Goal: Check status: Check status

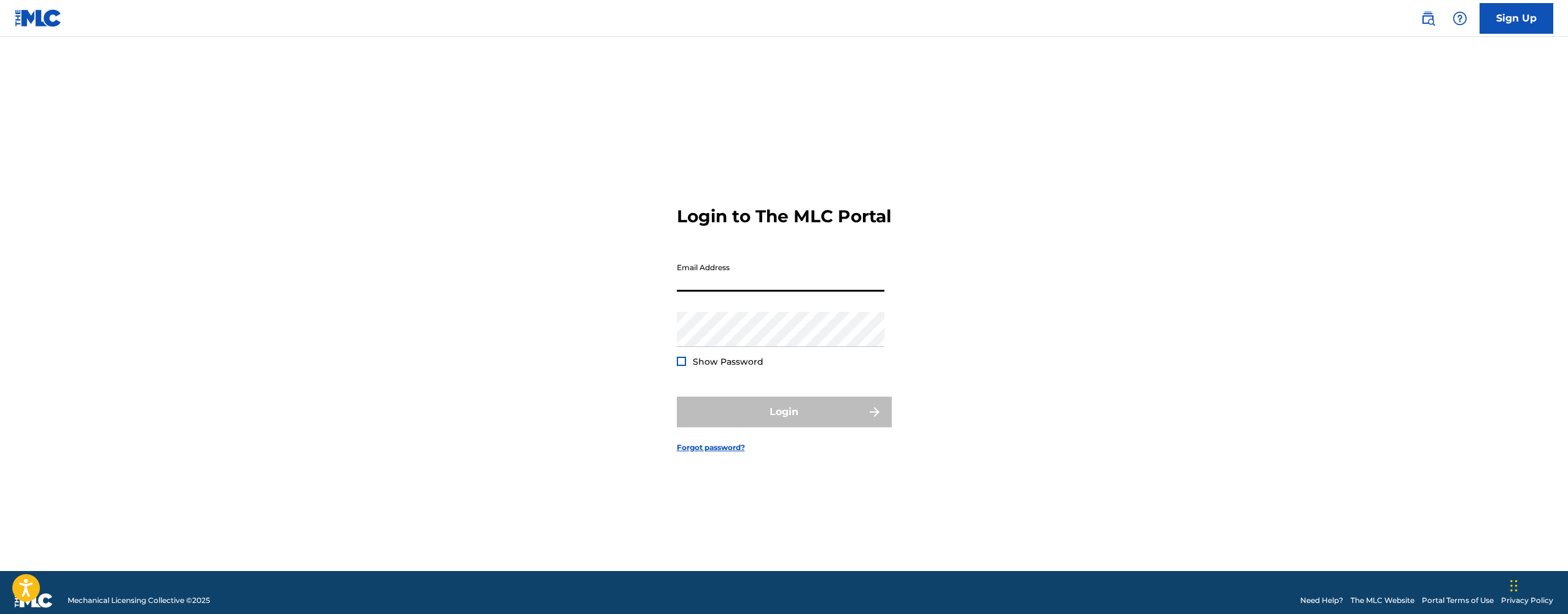
type input "[EMAIL_ADDRESS][DOMAIN_NAME]"
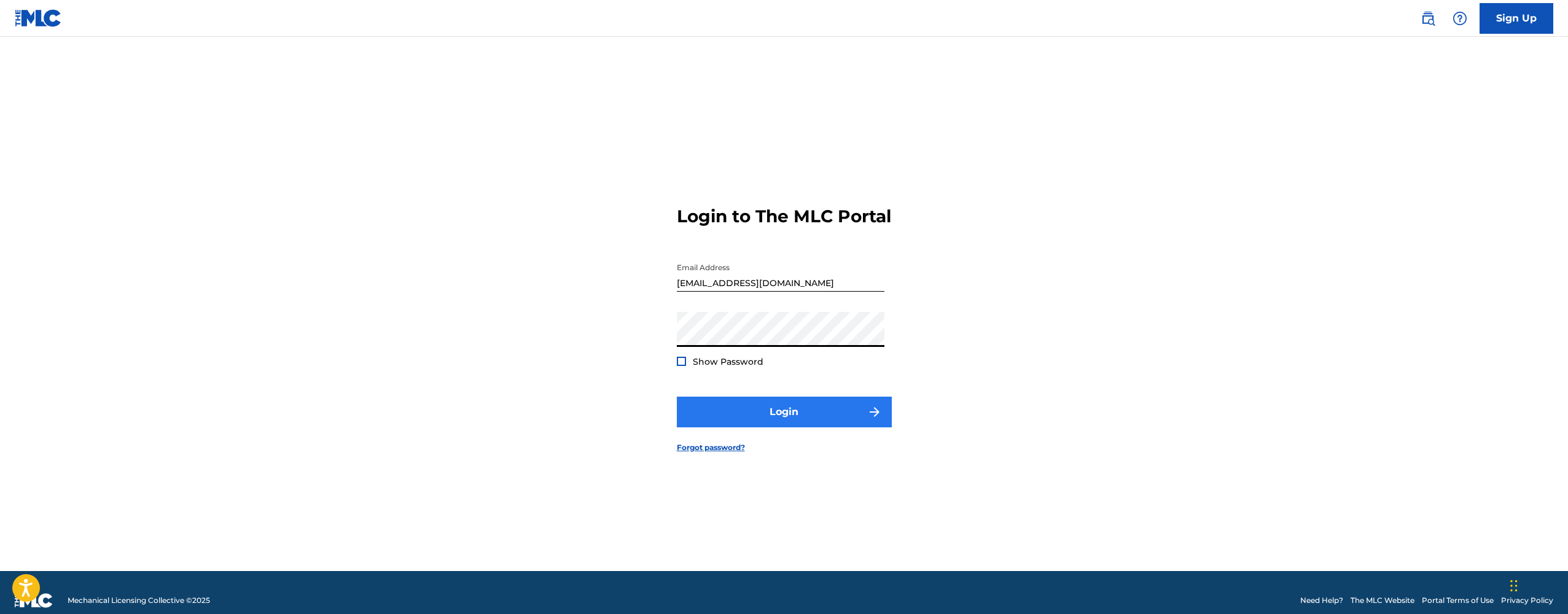
click at [794, 418] on button "Login" at bounding box center [784, 411] width 215 height 31
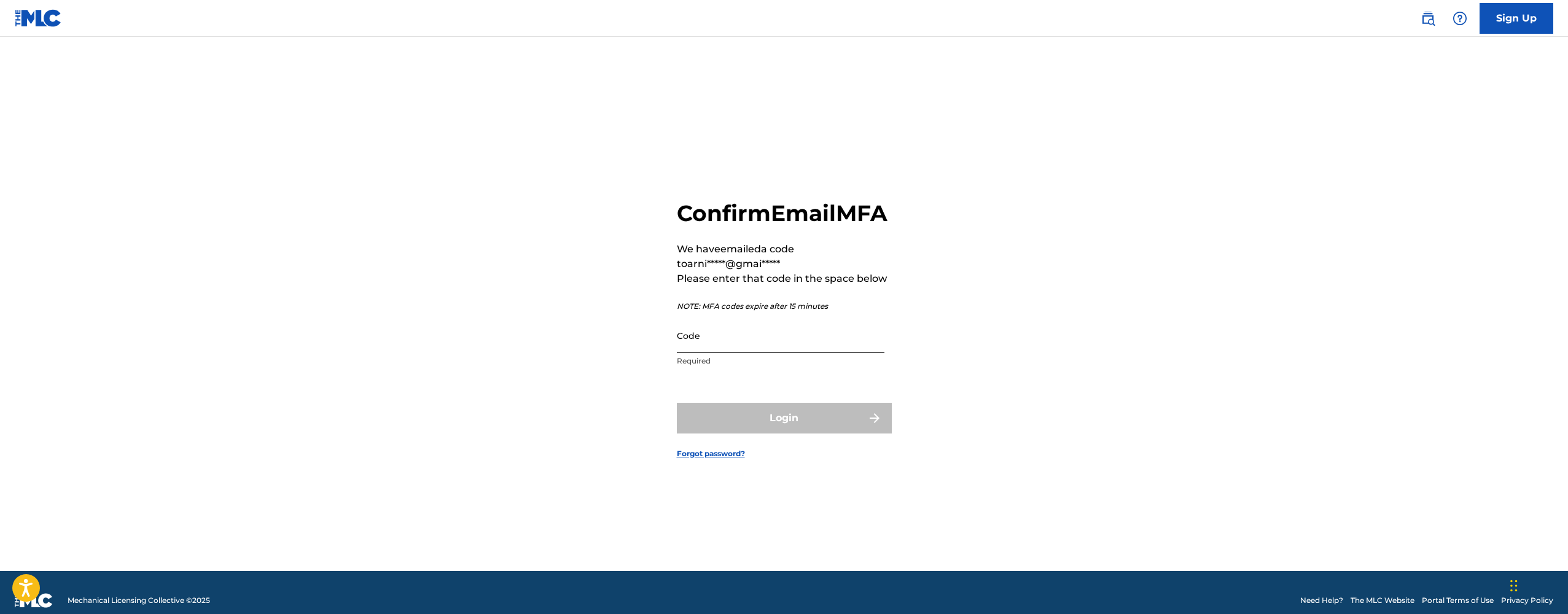
click at [690, 348] on input "Code" at bounding box center [780, 336] width 207 height 35
paste input "675300"
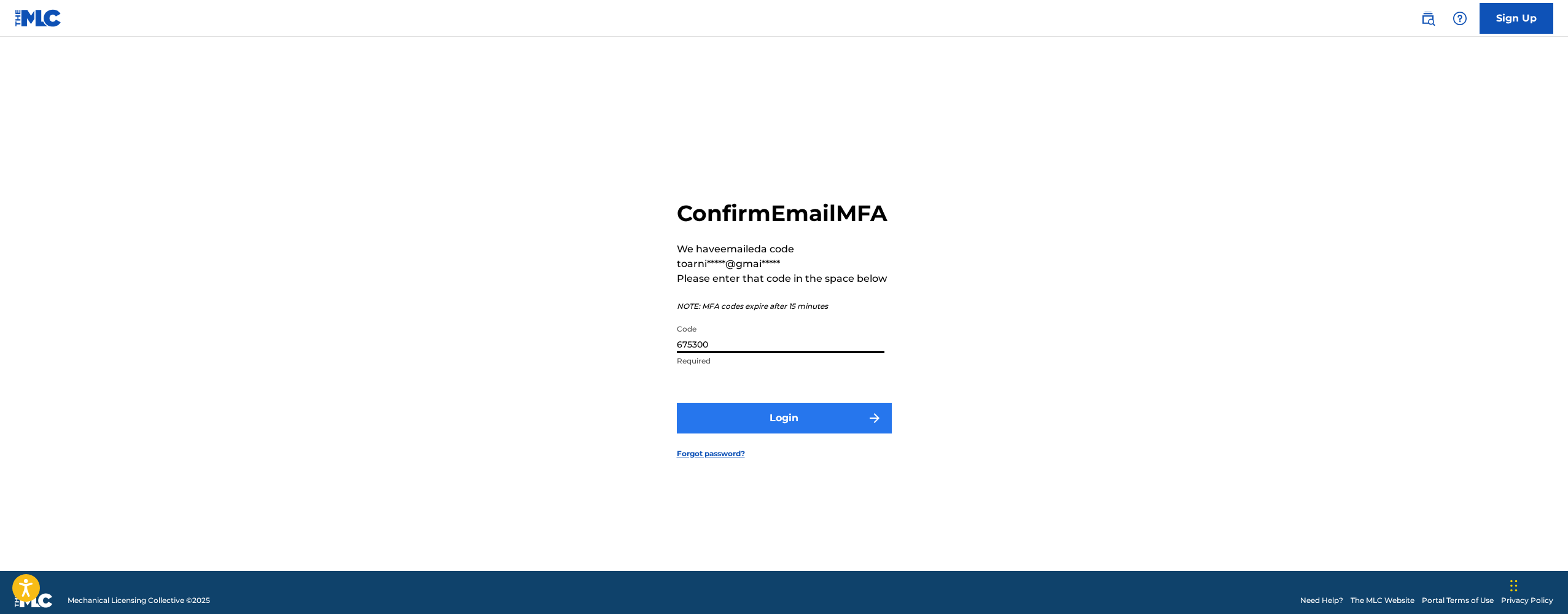
type input "675300"
click at [771, 433] on button "Login" at bounding box center [784, 418] width 215 height 31
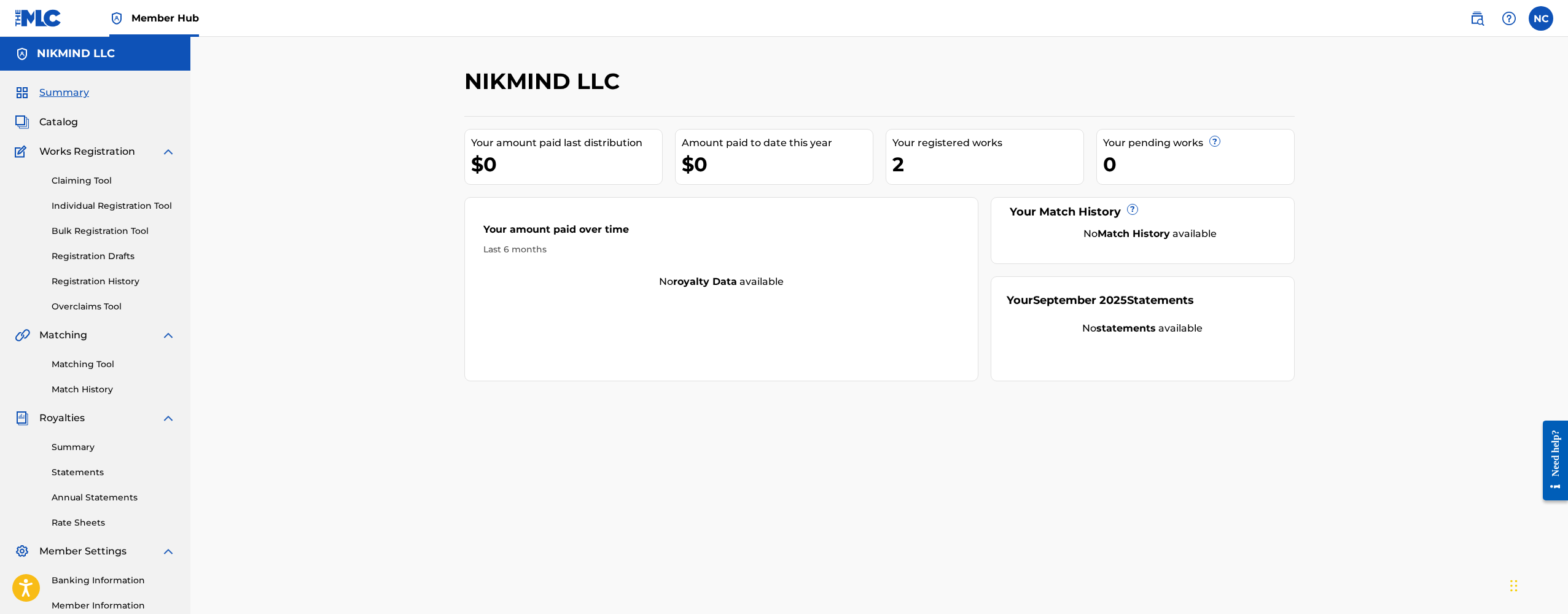
click at [948, 163] on div "2" at bounding box center [988, 163] width 191 height 27
click at [103, 277] on link "Registration History" at bounding box center [113, 282] width 124 height 13
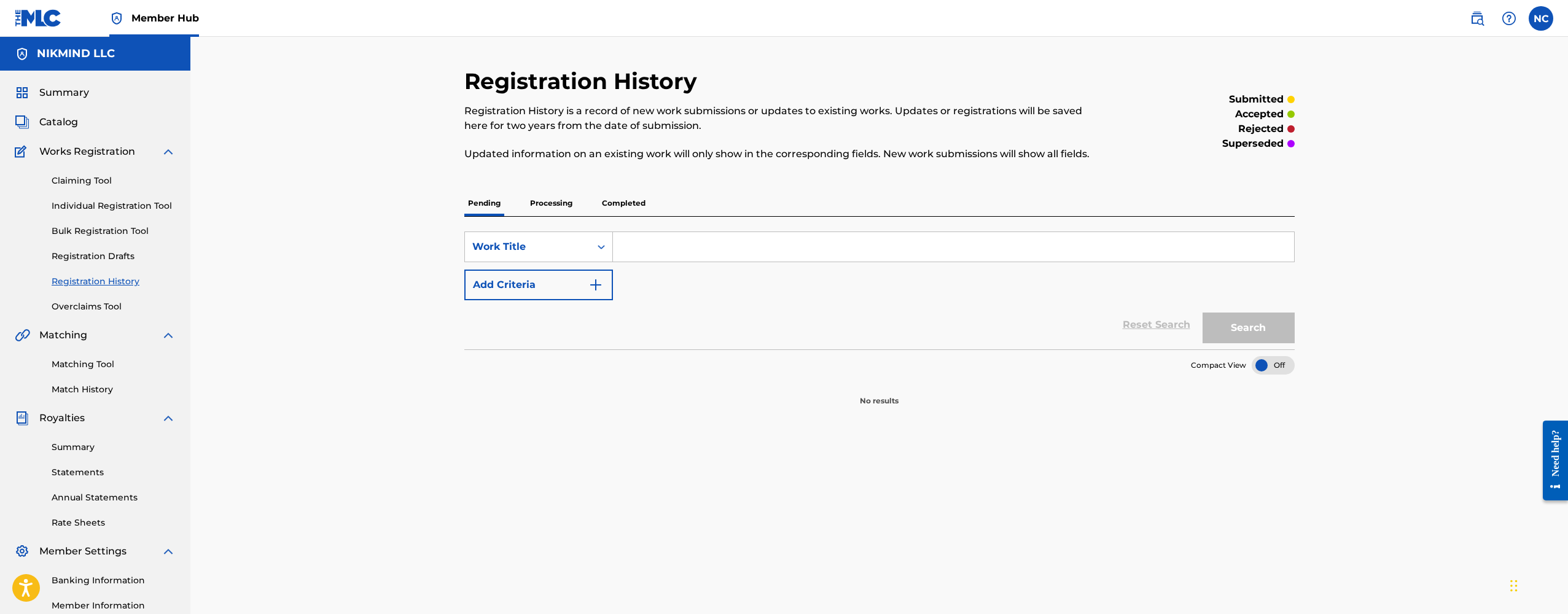
click at [614, 208] on p "Completed" at bounding box center [624, 203] width 51 height 26
